Goal: Information Seeking & Learning: Learn about a topic

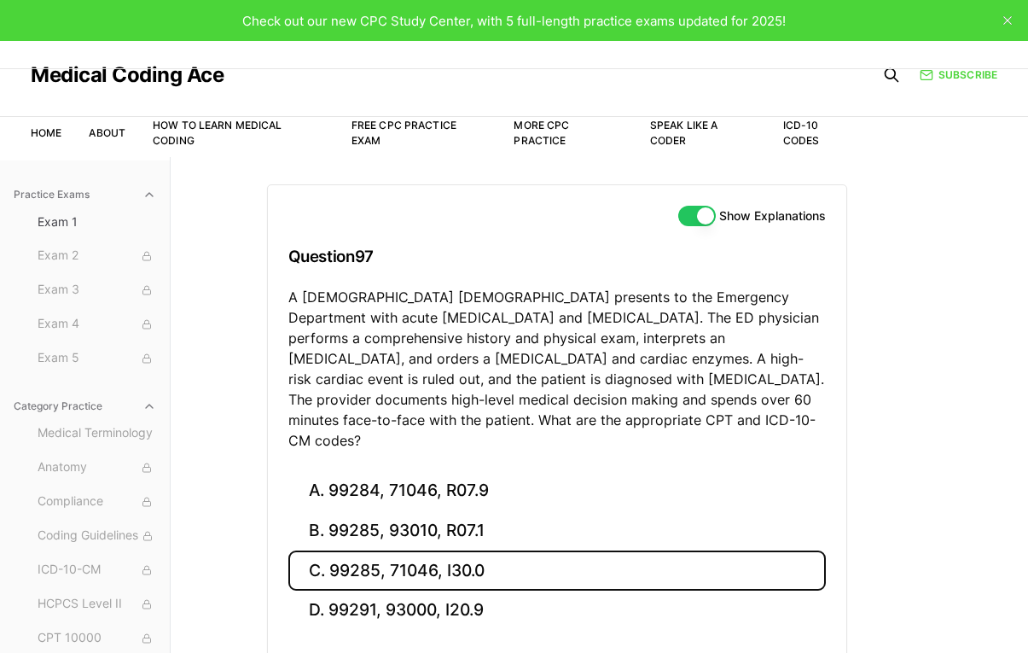
click at [1003, 13] on button "close" at bounding box center [1007, 20] width 27 height 27
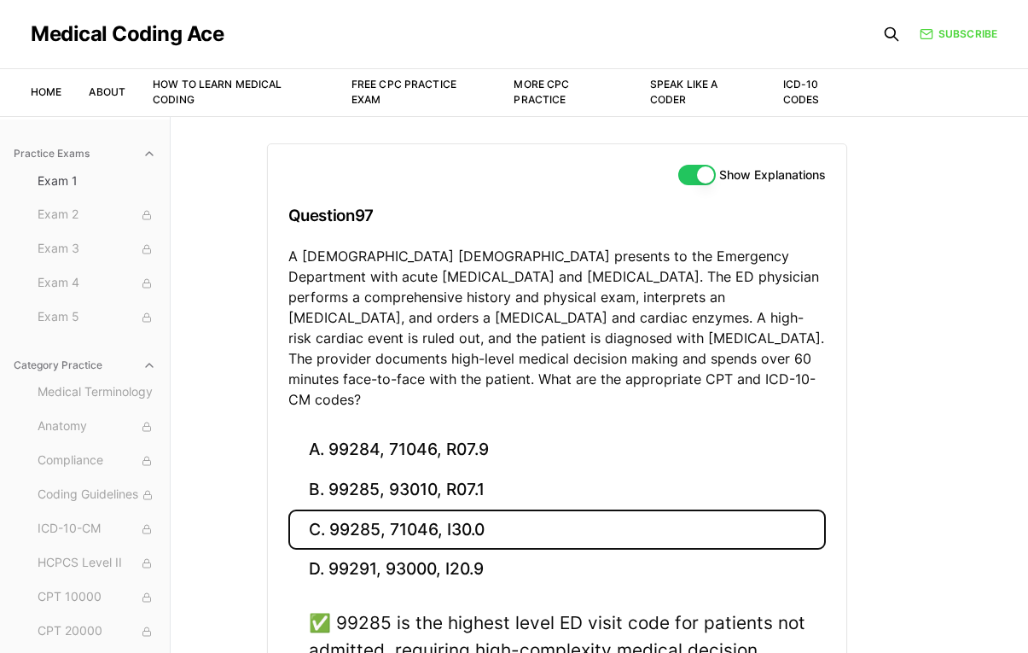
scroll to position [206, 0]
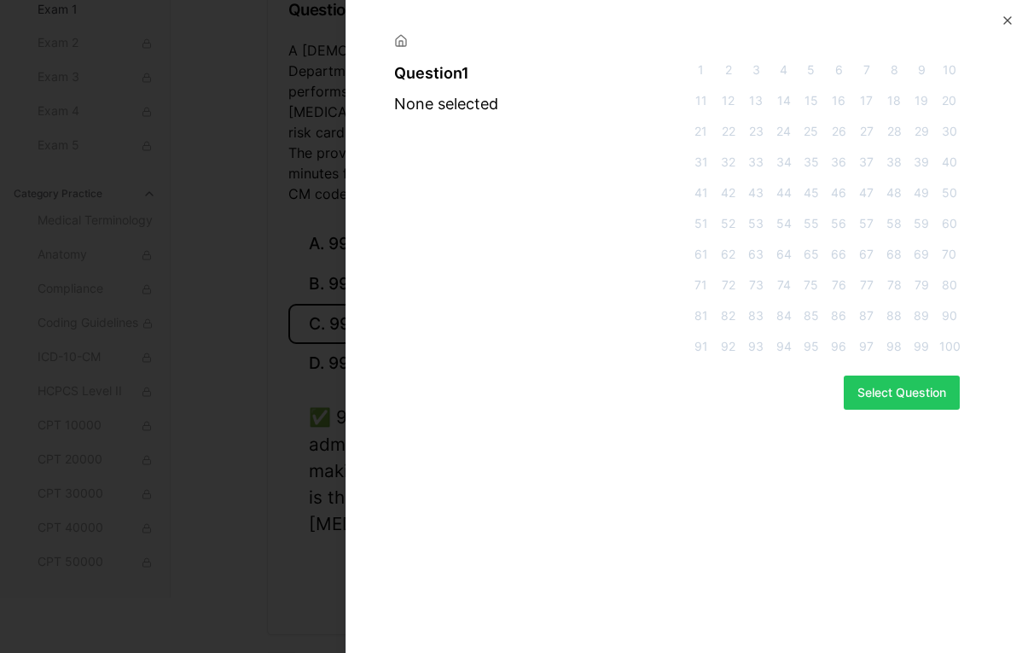
click at [702, 73] on span "1" at bounding box center [700, 69] width 20 height 17
click at [906, 397] on button "Select Question" at bounding box center [902, 392] width 116 height 34
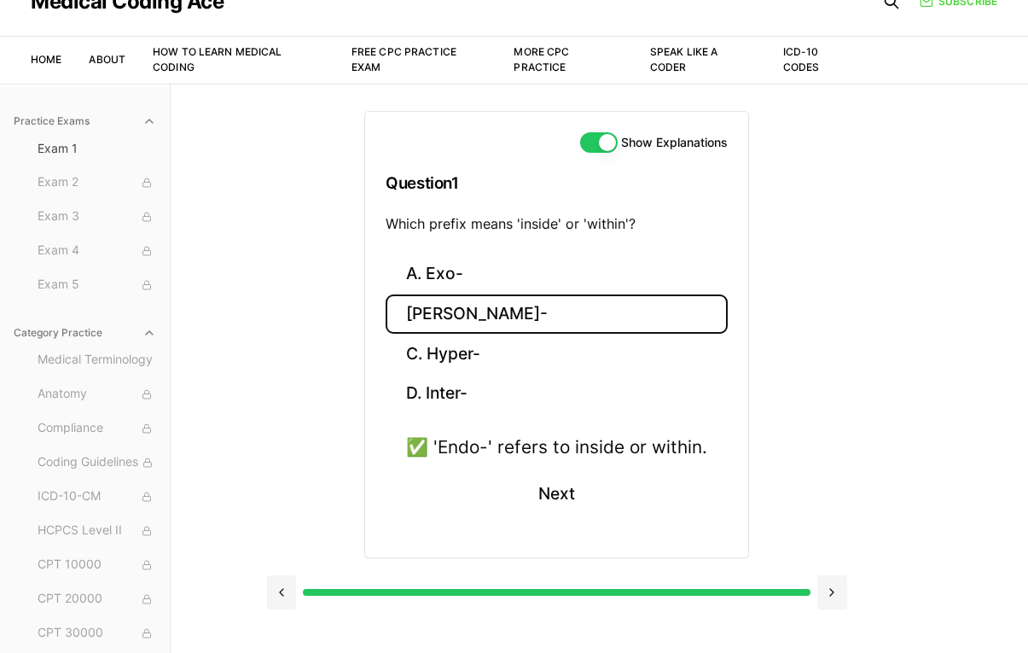
scroll to position [32, 0]
click at [838, 594] on button at bounding box center [832, 593] width 30 height 34
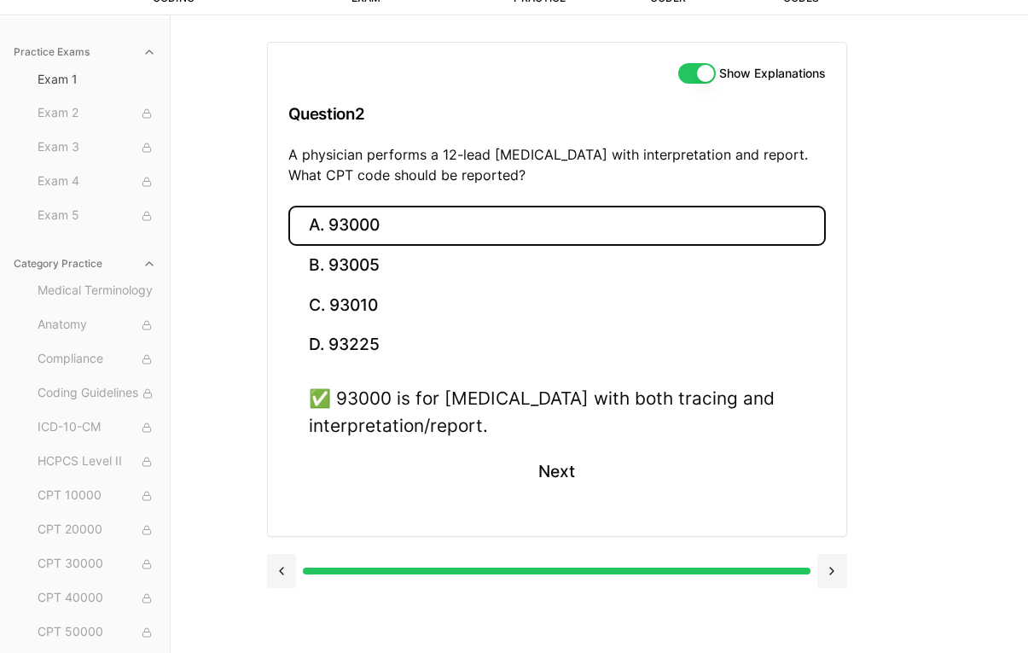
scroll to position [116, 0]
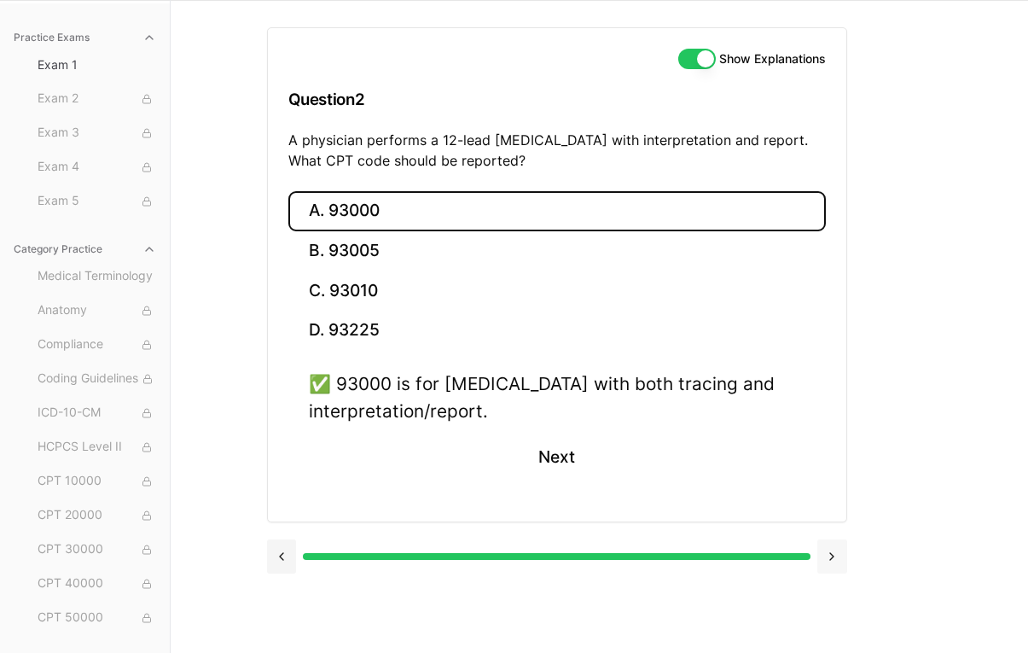
click at [830, 563] on button at bounding box center [832, 556] width 30 height 34
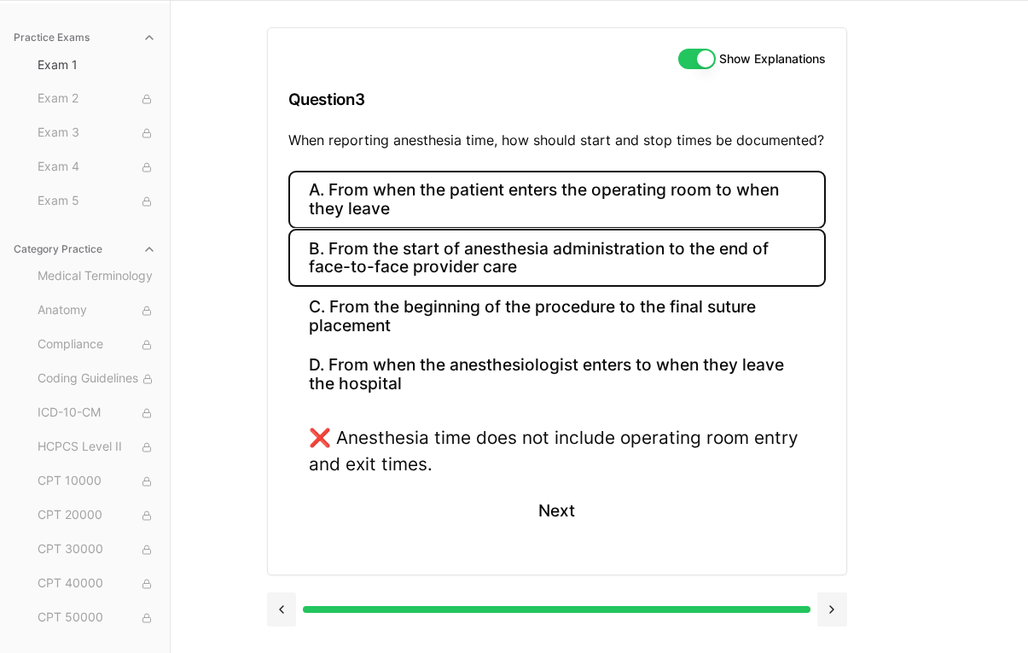
click at [619, 268] on button "B. From the start of anesthesia administration to the end of face-to-face provi…" at bounding box center [557, 258] width 538 height 58
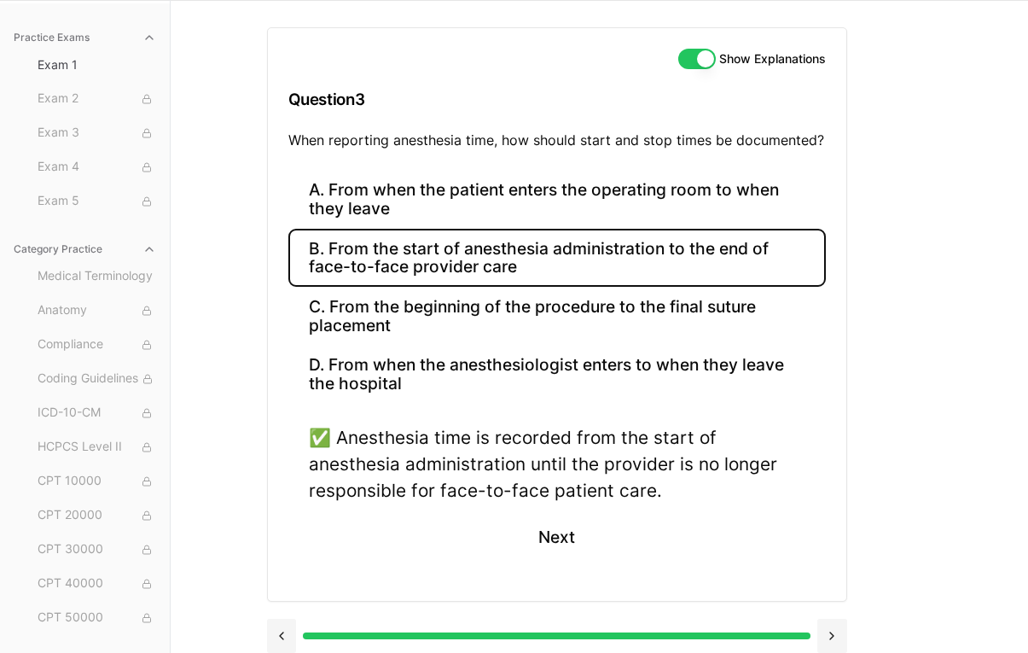
scroll to position [130, 0]
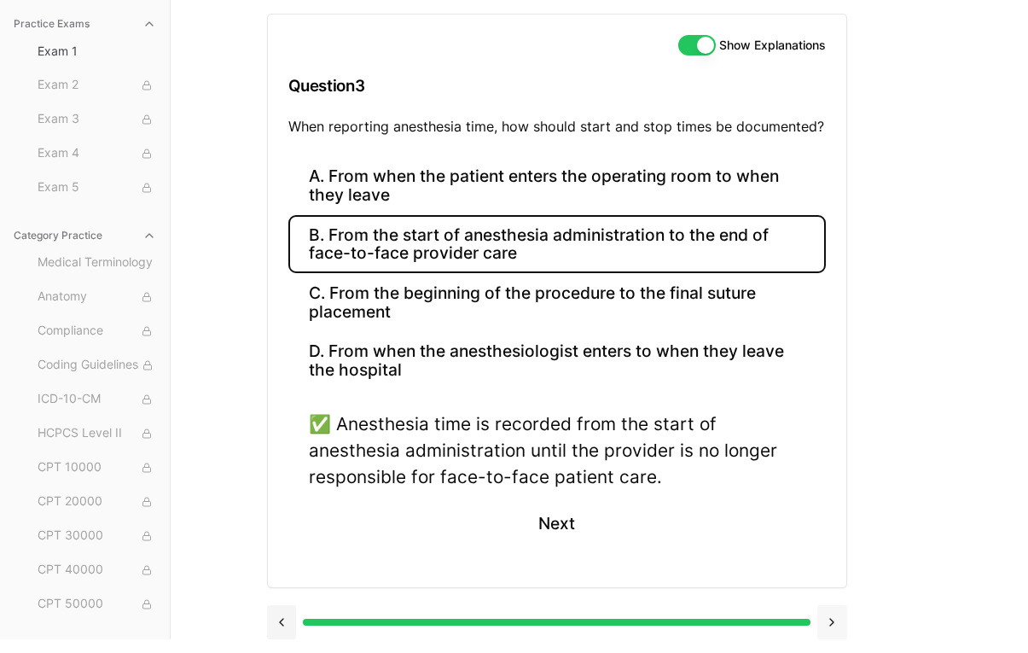
click at [831, 625] on button at bounding box center [832, 622] width 30 height 34
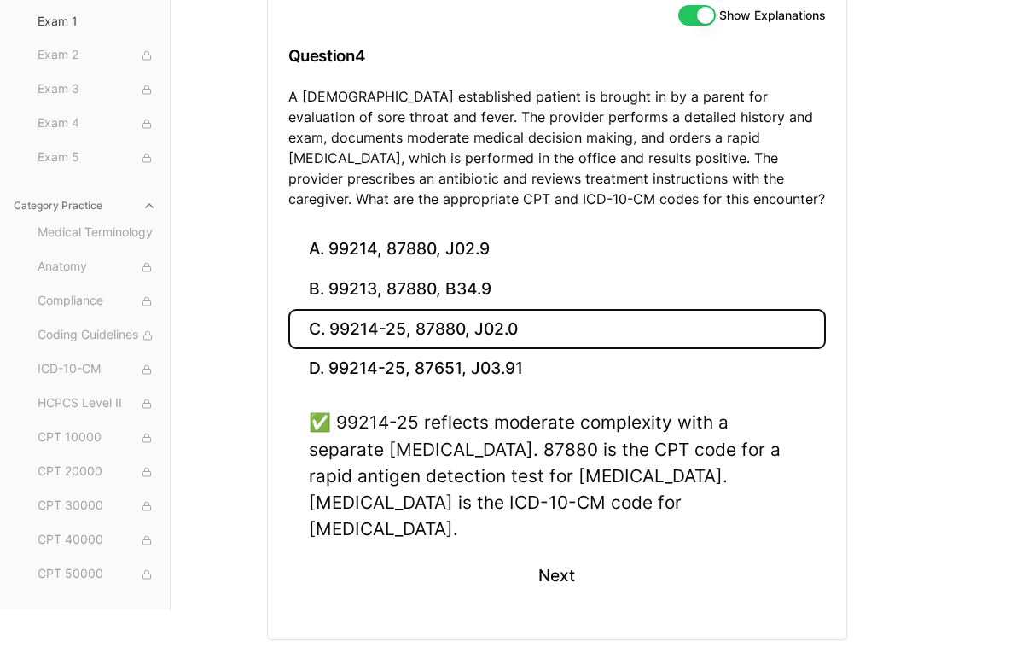
scroll to position [185, 0]
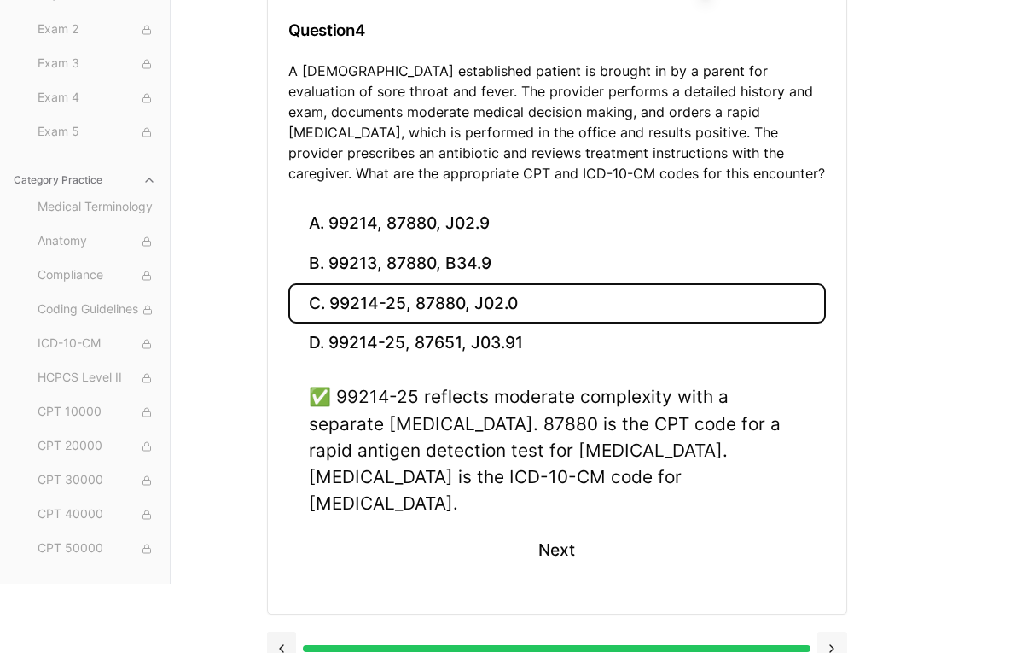
click at [826, 631] on button at bounding box center [832, 648] width 30 height 34
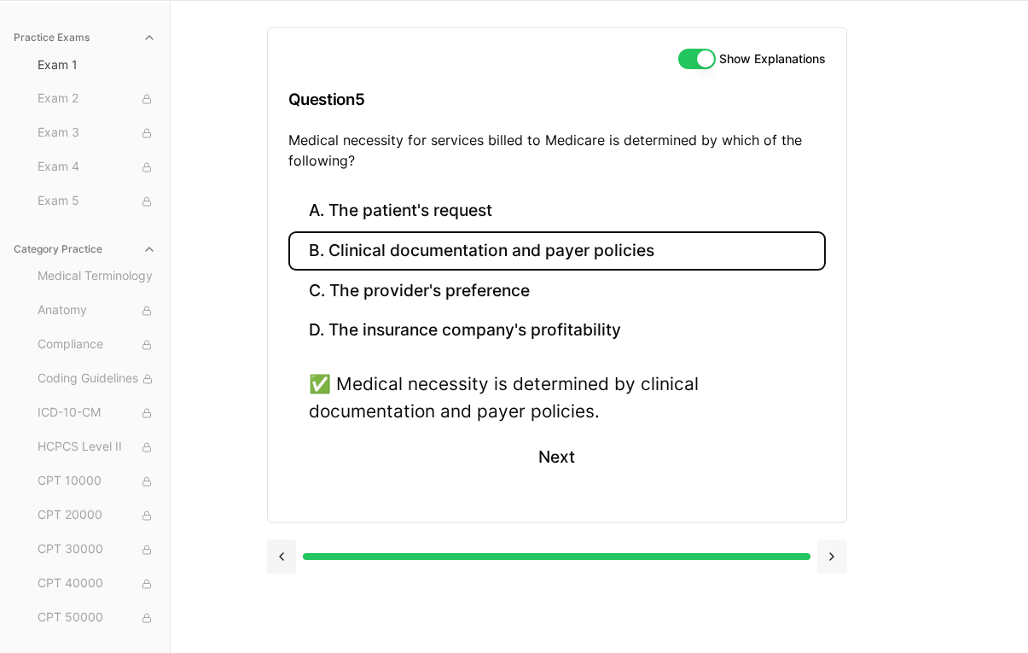
click at [838, 556] on button at bounding box center [832, 556] width 30 height 34
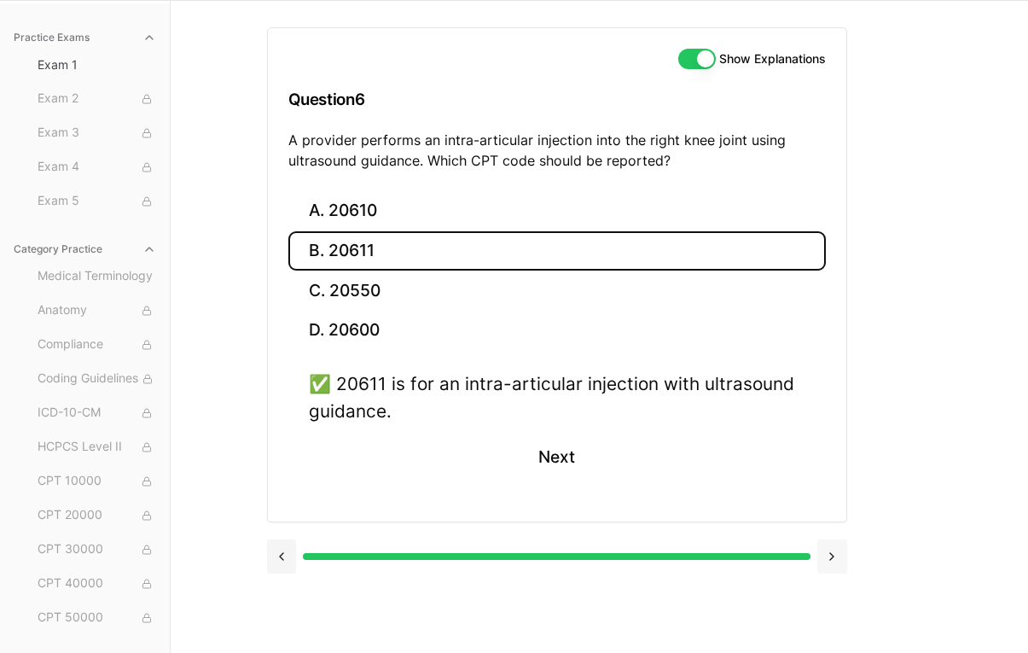
click at [829, 551] on button at bounding box center [832, 556] width 30 height 34
